Goal: Task Accomplishment & Management: Manage account settings

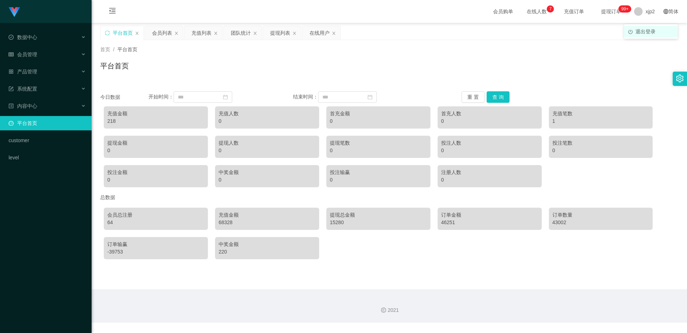
click at [644, 33] on span "退出登录" at bounding box center [646, 32] width 20 height 6
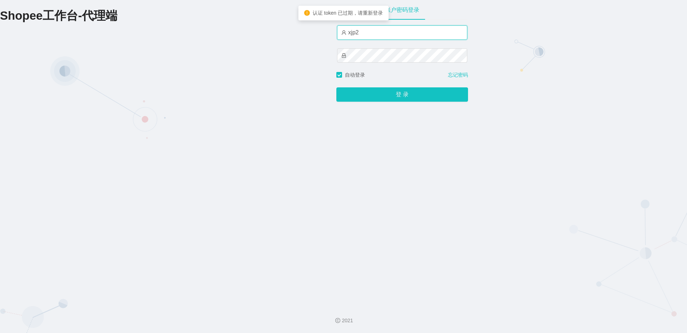
click at [378, 33] on input "xjp2" at bounding box center [402, 32] width 130 height 14
drag, startPoint x: 343, startPoint y: 31, endPoint x: 293, endPoint y: 31, distance: 49.4
click at [293, 31] on div "Shopee工作台-代理端 账户密码登录 xjp2 自动登录 忘记密码 登 录" at bounding box center [343, 150] width 687 height 300
paste input "80"
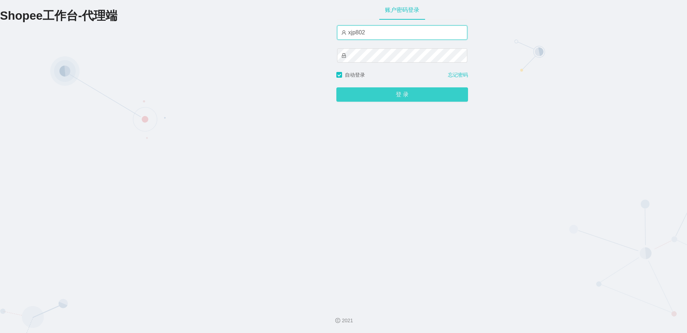
type input "xjp802"
click at [384, 95] on button "登 录" at bounding box center [402, 94] width 132 height 14
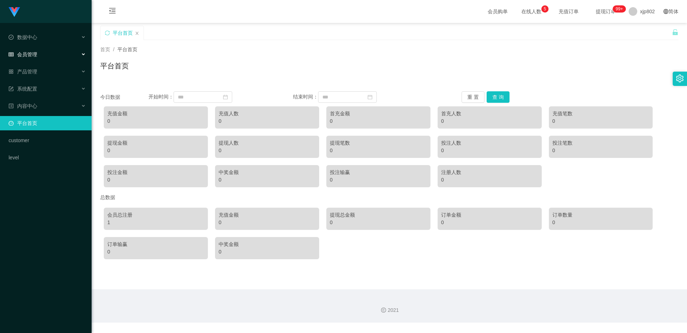
click at [23, 53] on span "会员管理" at bounding box center [23, 55] width 29 height 6
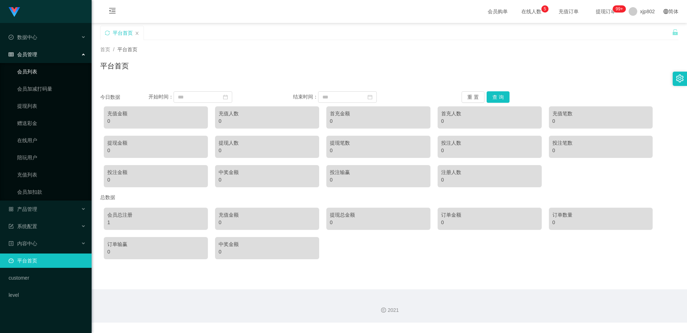
click at [44, 71] on link "会员列表" at bounding box center [51, 71] width 69 height 14
